Goal: Task Accomplishment & Management: Manage account settings

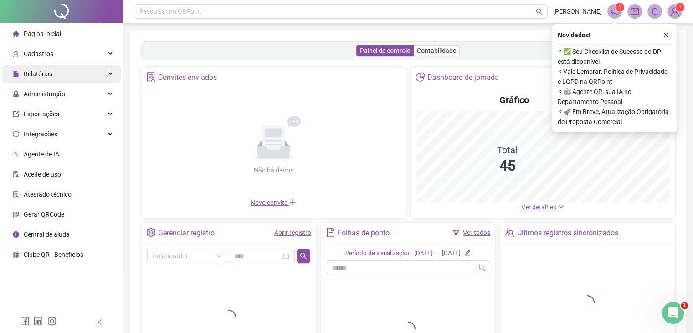
click at [75, 82] on div "Relatórios" at bounding box center [61, 74] width 119 height 18
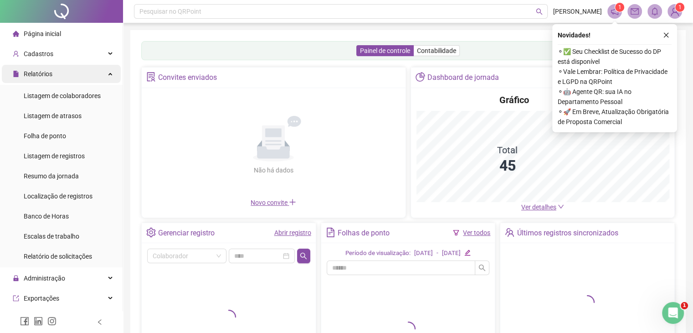
click at [71, 80] on div "Relatórios" at bounding box center [61, 74] width 119 height 18
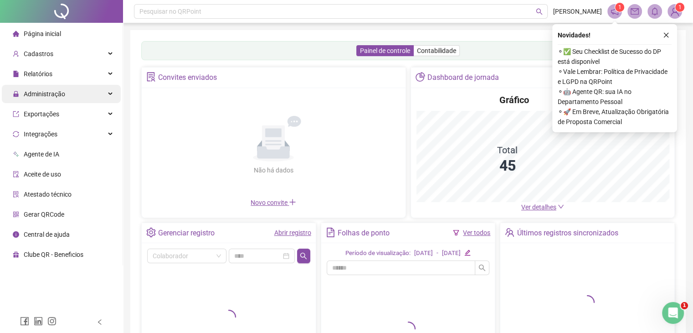
click at [71, 96] on div "Administração" at bounding box center [61, 94] width 119 height 18
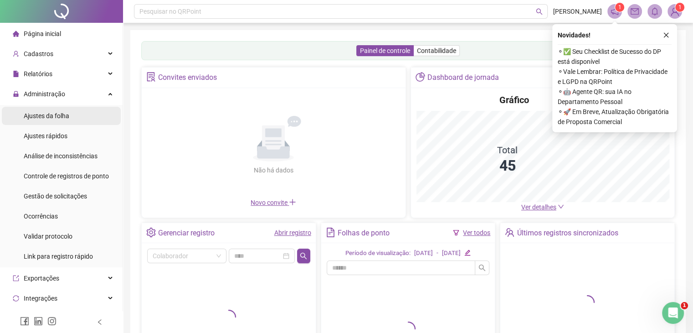
click at [66, 117] on span "Ajustes da folha" at bounding box center [47, 115] width 46 height 7
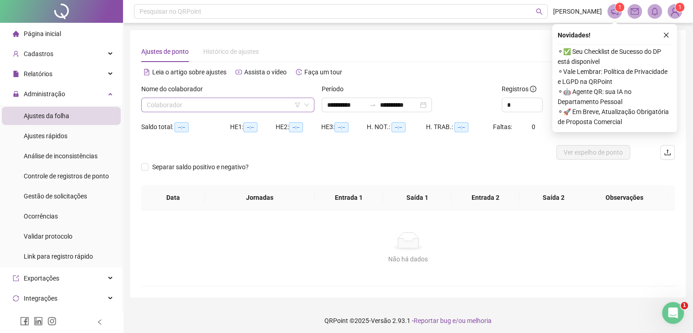
type input "**********"
click at [210, 102] on input "search" at bounding box center [224, 105] width 154 height 14
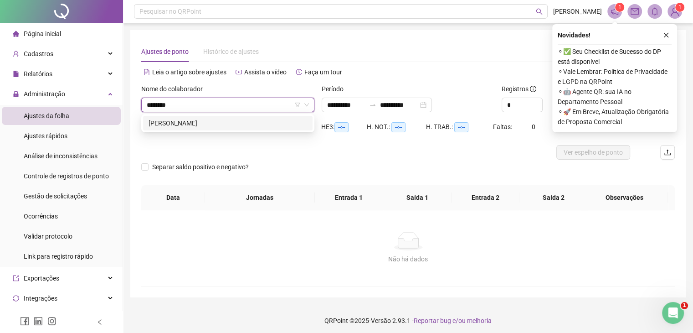
type input "*********"
click at [228, 124] on div "[PERSON_NAME]" at bounding box center [227, 123] width 159 height 10
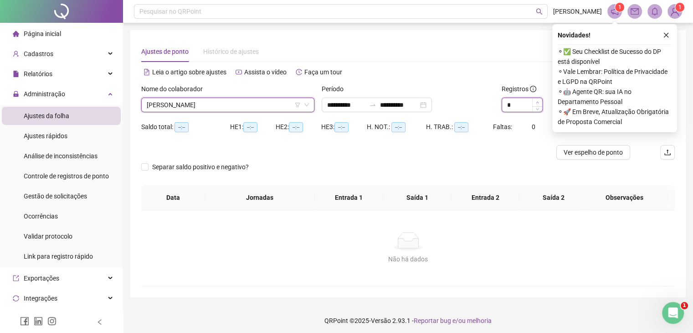
type input "*"
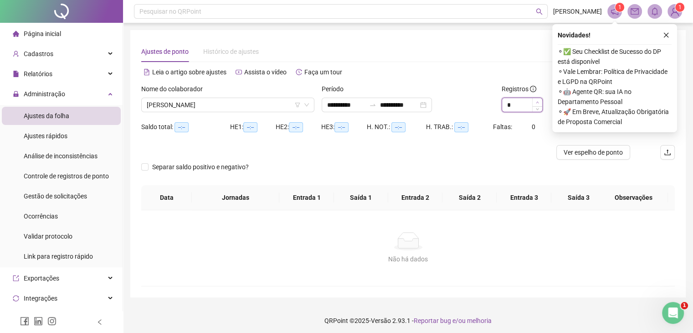
click at [535, 100] on span "Increase Value" at bounding box center [537, 102] width 10 height 8
click at [660, 38] on button "button" at bounding box center [665, 35] width 11 height 11
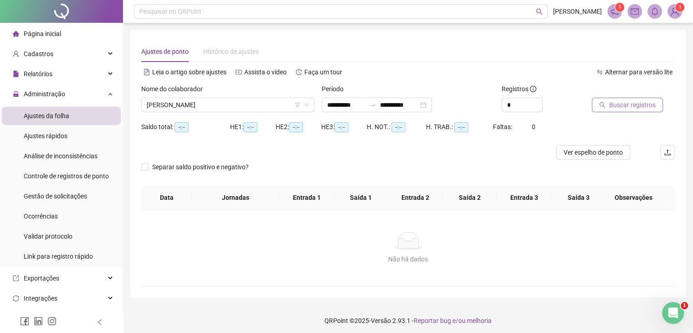
click at [640, 111] on button "Buscar registros" at bounding box center [627, 104] width 71 height 15
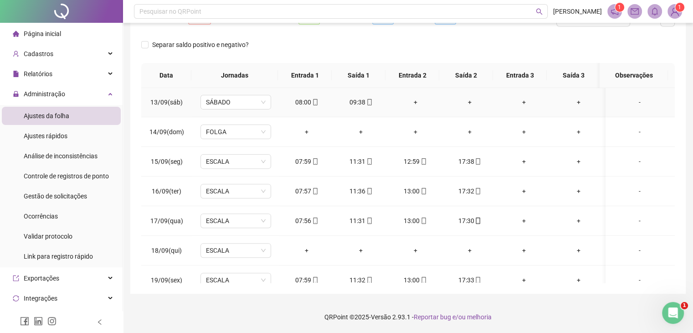
scroll to position [425, 0]
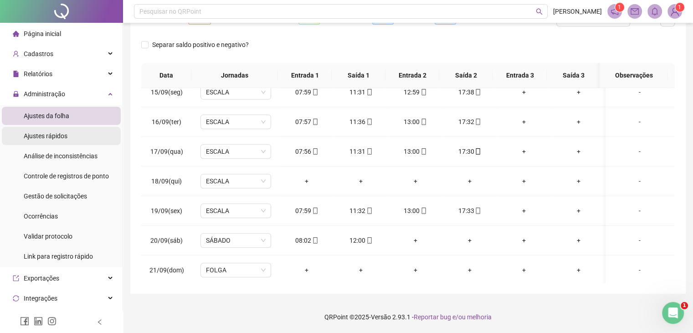
drag, startPoint x: 60, startPoint y: 133, endPoint x: 82, endPoint y: 132, distance: 21.4
click at [61, 133] on span "Ajustes rápidos" at bounding box center [46, 135] width 44 height 7
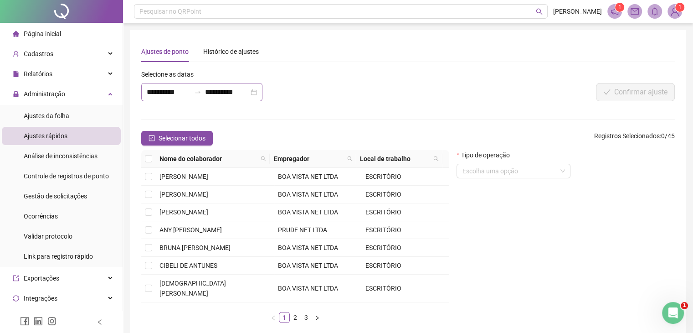
click at [200, 93] on icon "swap-right" at bounding box center [197, 92] width 5 height 2
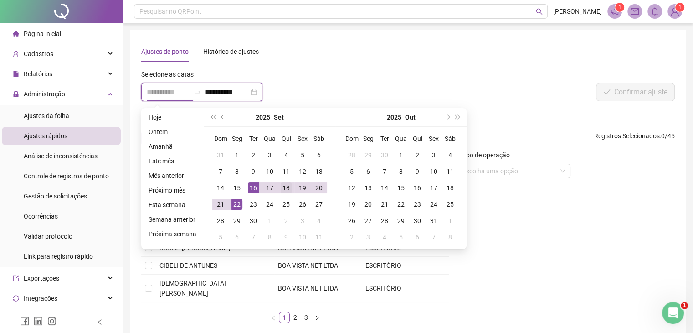
type input "**********"
click at [281, 190] on div "18" at bounding box center [286, 187] width 11 height 11
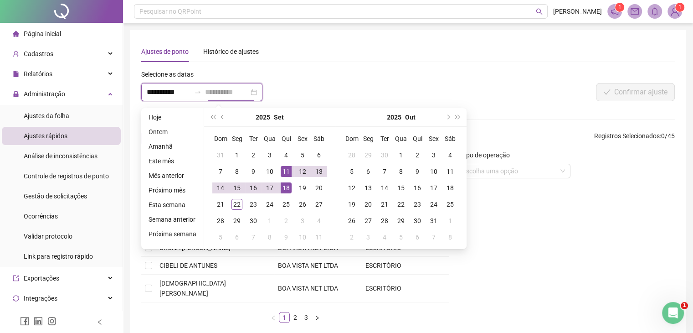
type input "**********"
click at [284, 189] on div "18" at bounding box center [286, 187] width 11 height 11
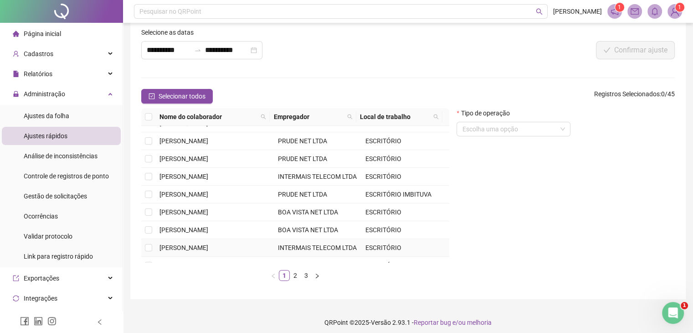
scroll to position [47, 0]
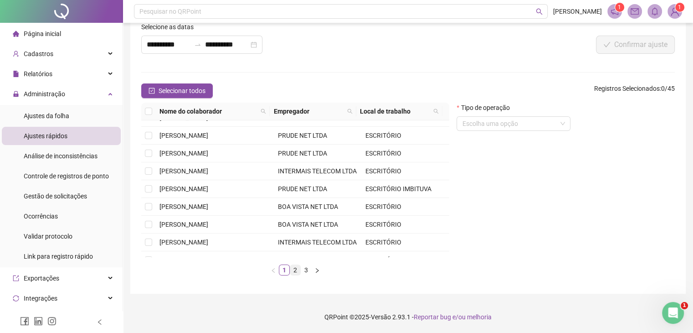
click at [296, 267] on link "2" at bounding box center [295, 270] width 10 height 10
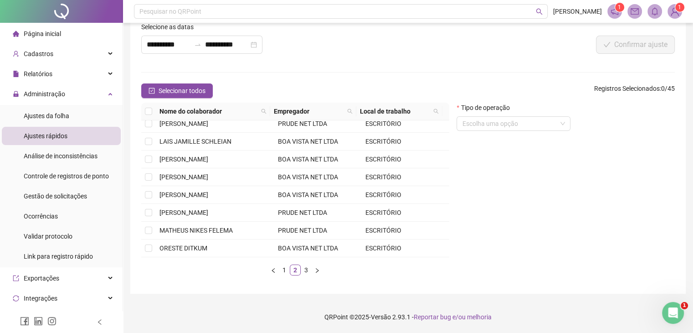
scroll to position [148, 0]
click at [184, 191] on span "[PERSON_NAME]" at bounding box center [183, 194] width 49 height 7
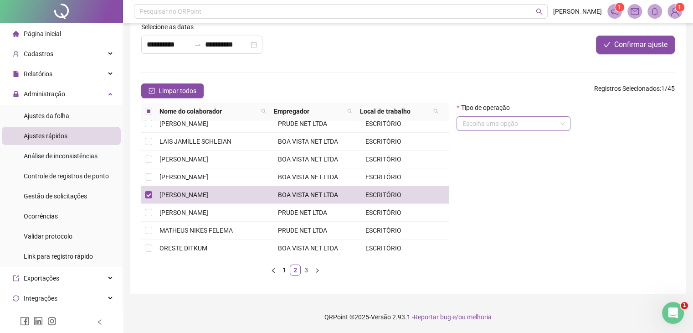
click at [506, 119] on input "search" at bounding box center [509, 124] width 95 height 14
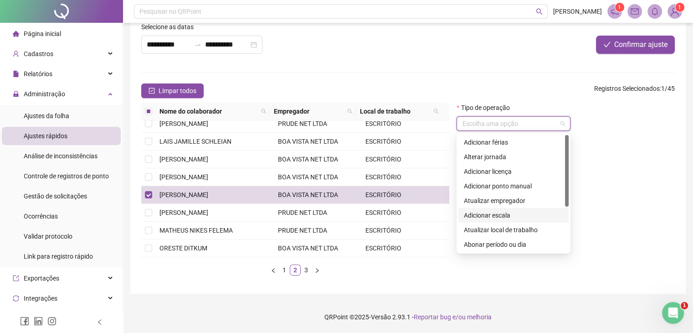
scroll to position [73, 0]
click at [503, 173] on div "Abonar período ou dia" at bounding box center [513, 171] width 99 height 10
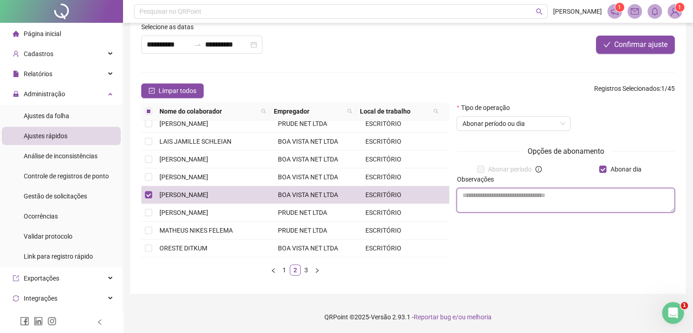
click at [541, 197] on textarea at bounding box center [565, 200] width 218 height 25
type textarea "*"
type textarea "**********"
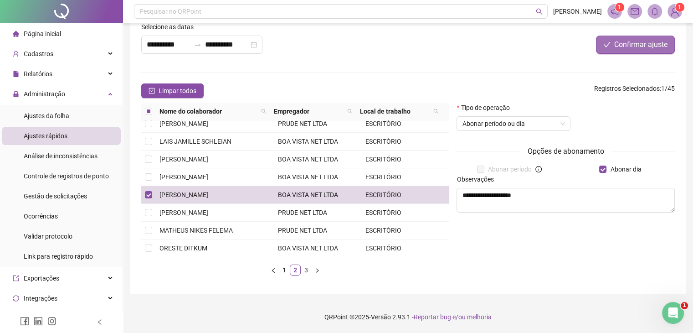
click at [631, 45] on span "Confirmar ajuste" at bounding box center [640, 44] width 53 height 11
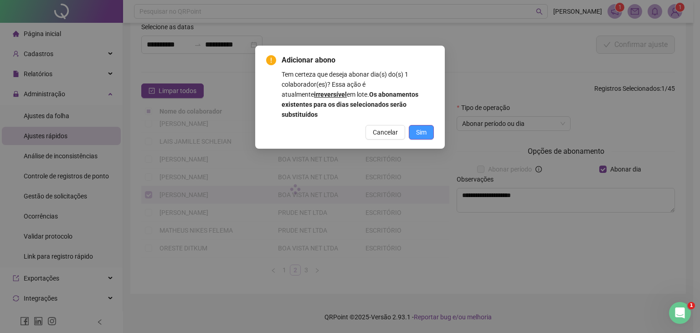
click at [428, 125] on button "Sim" at bounding box center [421, 132] width 25 height 15
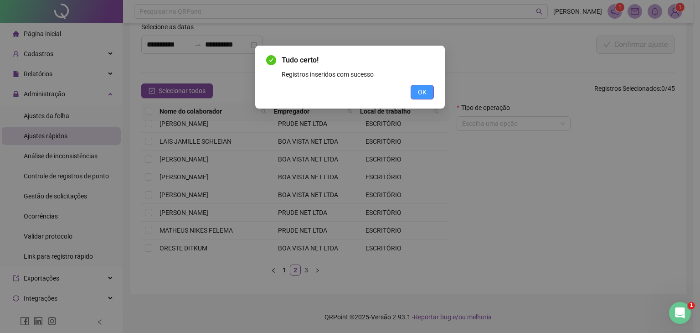
click at [423, 87] on span "OK" at bounding box center [422, 92] width 9 height 10
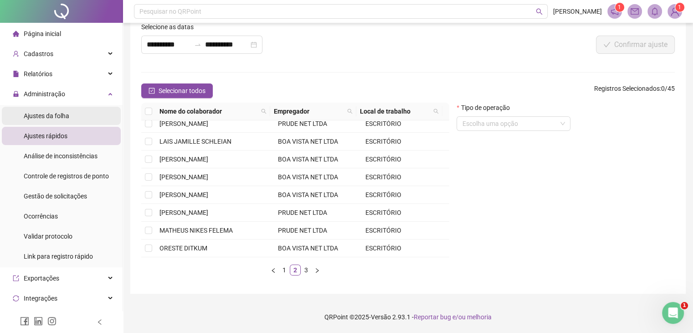
click at [48, 115] on span "Ajustes da folha" at bounding box center [47, 115] width 46 height 7
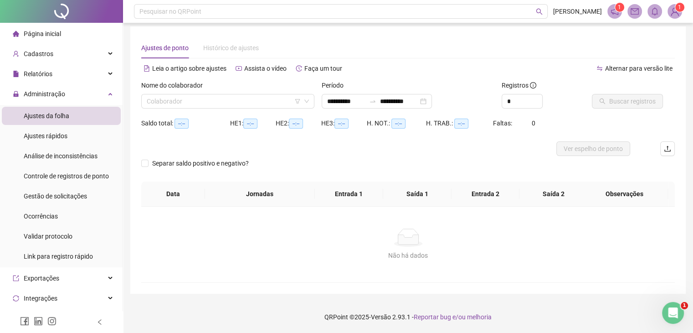
scroll to position [4, 0]
type input "**********"
click at [250, 107] on input "search" at bounding box center [224, 101] width 154 height 14
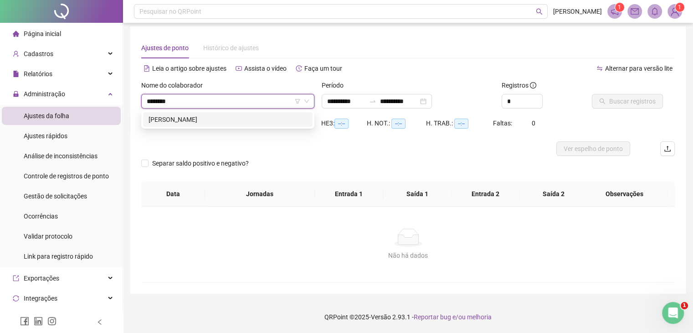
type input "********"
click at [258, 112] on div "289308 [PERSON_NAME]" at bounding box center [227, 119] width 173 height 18
click at [258, 115] on div "[PERSON_NAME]" at bounding box center [227, 119] width 159 height 10
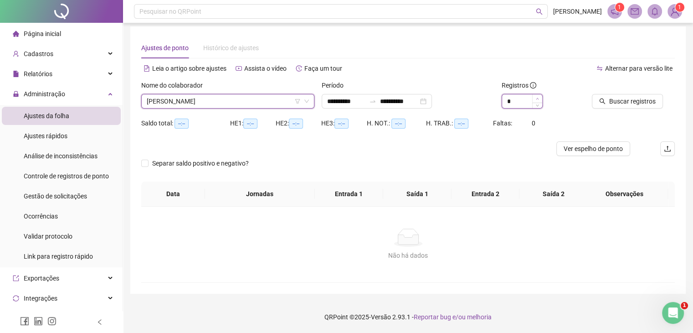
type input "*"
click at [535, 98] on span "Increase Value" at bounding box center [537, 98] width 10 height 8
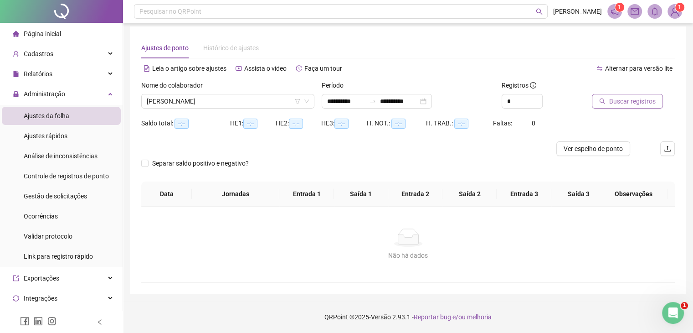
click at [613, 97] on span "Buscar registros" at bounding box center [632, 101] width 46 height 10
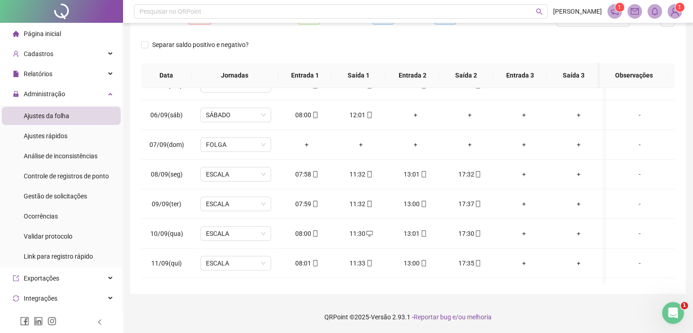
scroll to position [137, 0]
